Goal: Information Seeking & Learning: Learn about a topic

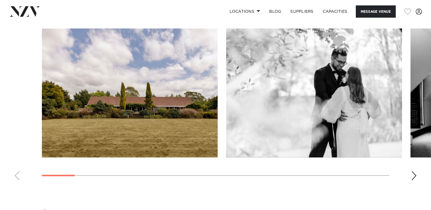
scroll to position [575, 0]
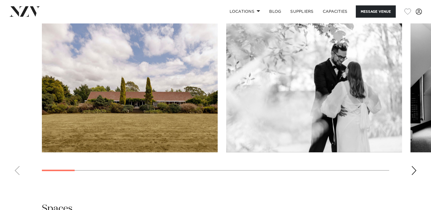
click at [413, 167] on div "Next slide" at bounding box center [414, 170] width 6 height 9
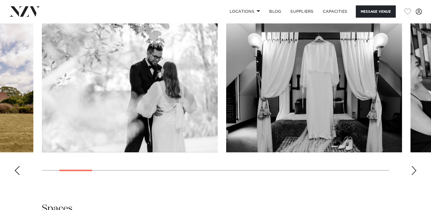
click at [413, 167] on div "Next slide" at bounding box center [414, 170] width 6 height 9
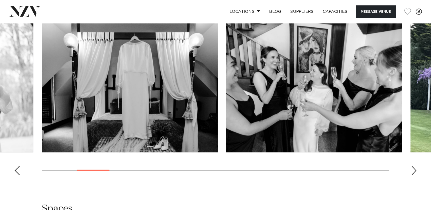
click at [413, 167] on div "Next slide" at bounding box center [414, 170] width 6 height 9
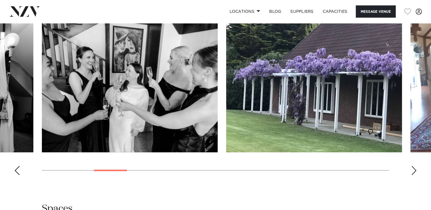
click at [413, 167] on div "Next slide" at bounding box center [414, 170] width 6 height 9
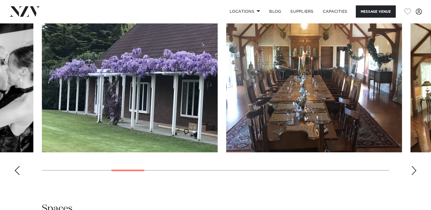
click at [409, 166] on swiper-container at bounding box center [215, 101] width 431 height 156
click at [415, 170] on div "Next slide" at bounding box center [414, 170] width 6 height 9
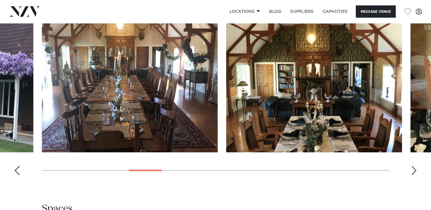
click at [415, 170] on div "Next slide" at bounding box center [414, 170] width 6 height 9
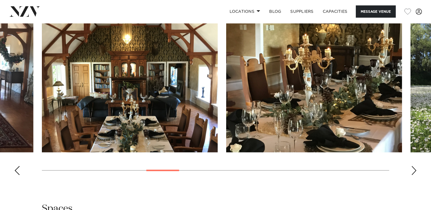
click at [415, 170] on div "Next slide" at bounding box center [414, 170] width 6 height 9
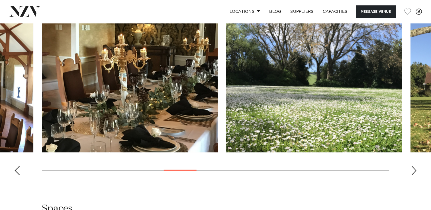
click at [415, 170] on div "Next slide" at bounding box center [414, 170] width 6 height 9
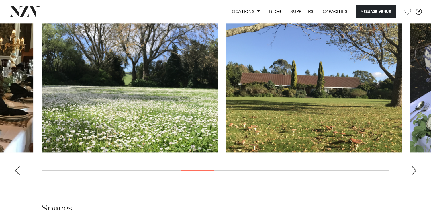
click at [415, 170] on div "Next slide" at bounding box center [414, 170] width 6 height 9
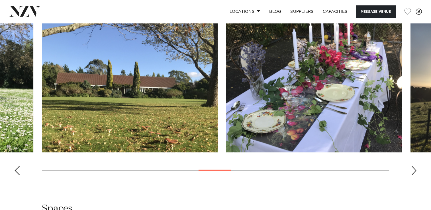
click at [415, 170] on div "Next slide" at bounding box center [414, 170] width 6 height 9
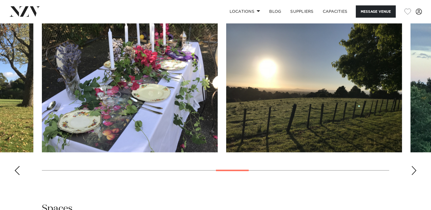
click at [415, 170] on div "Next slide" at bounding box center [414, 170] width 6 height 9
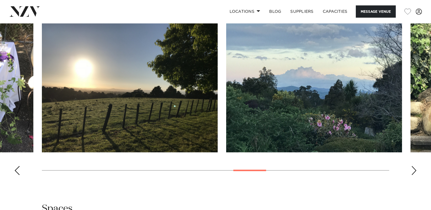
click at [415, 170] on div "Next slide" at bounding box center [414, 170] width 6 height 9
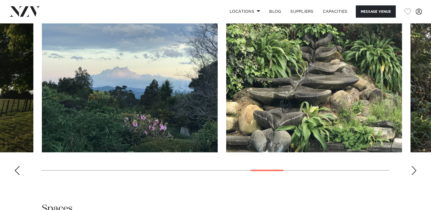
click at [415, 170] on div "Next slide" at bounding box center [414, 170] width 6 height 9
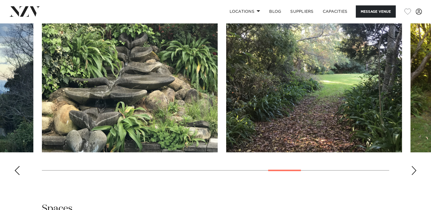
click at [415, 170] on div "Next slide" at bounding box center [414, 170] width 6 height 9
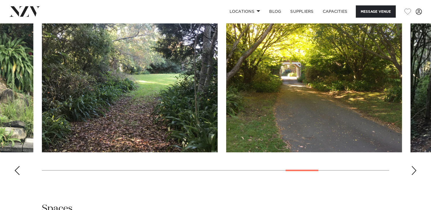
click at [415, 170] on div "Next slide" at bounding box center [414, 170] width 6 height 9
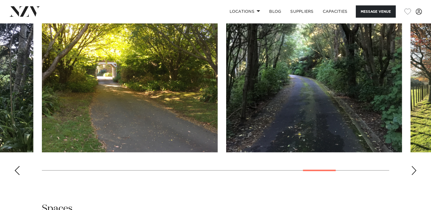
click at [415, 170] on div "Next slide" at bounding box center [414, 170] width 6 height 9
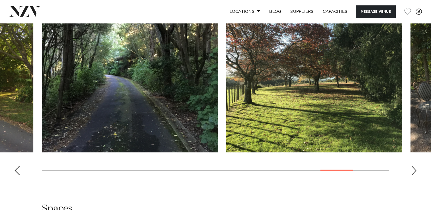
click at [415, 170] on div "Next slide" at bounding box center [414, 170] width 6 height 9
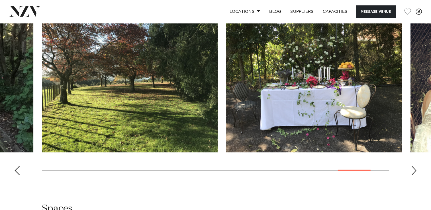
click at [415, 170] on div "Next slide" at bounding box center [414, 170] width 6 height 9
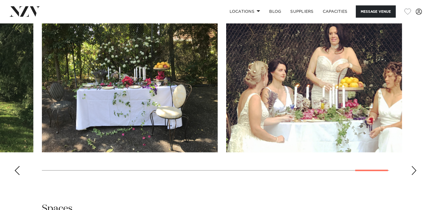
click at [415, 170] on div "Next slide" at bounding box center [414, 170] width 6 height 9
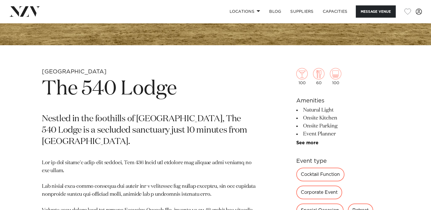
scroll to position [218, 0]
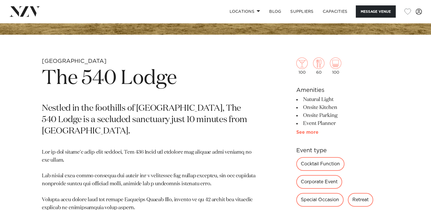
click at [306, 132] on link "See more" at bounding box center [318, 132] width 44 height 5
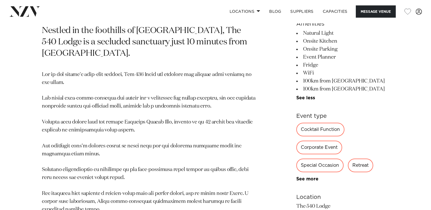
scroll to position [301, 0]
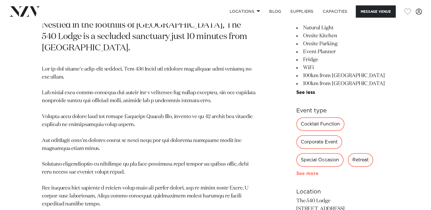
click at [305, 172] on link "See more" at bounding box center [318, 173] width 44 height 5
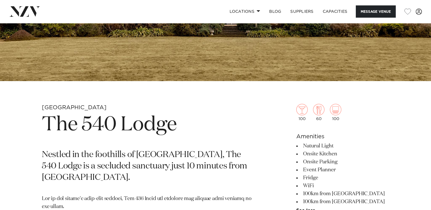
scroll to position [0, 0]
